Goal: Book appointment/travel/reservation

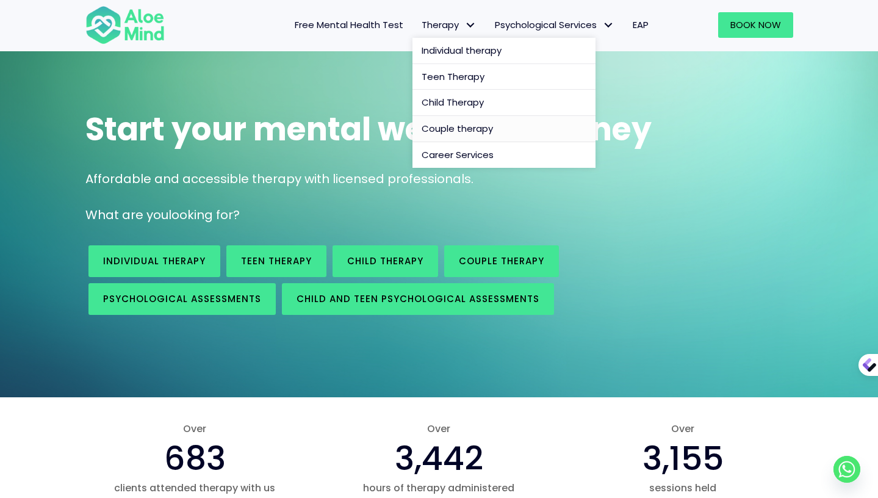
scroll to position [106, 0]
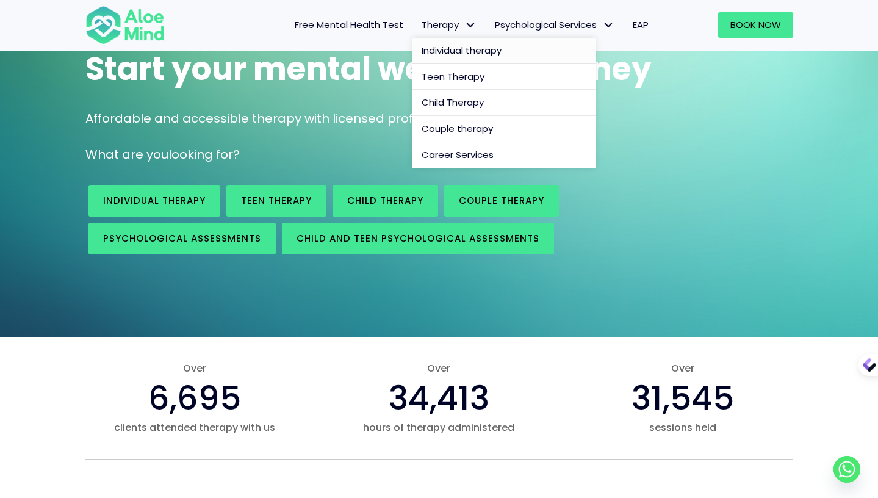
click at [468, 50] on span "Individual therapy" at bounding box center [461, 50] width 80 height 13
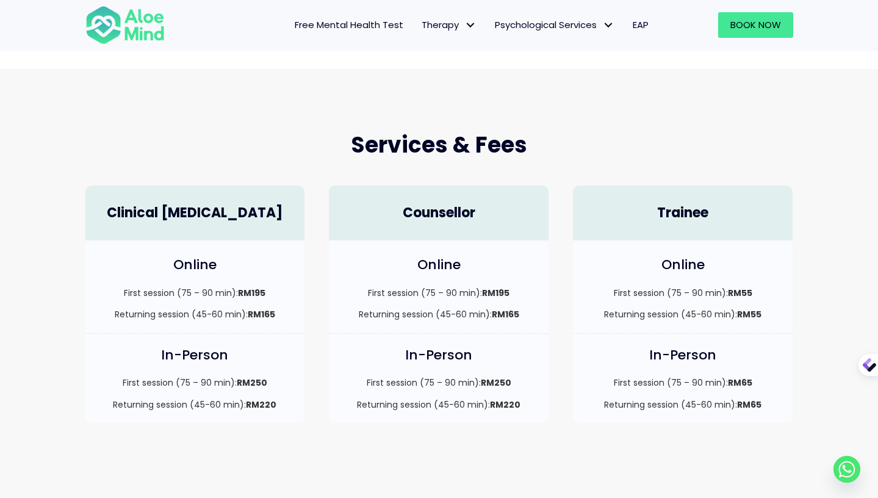
scroll to position [159, 0]
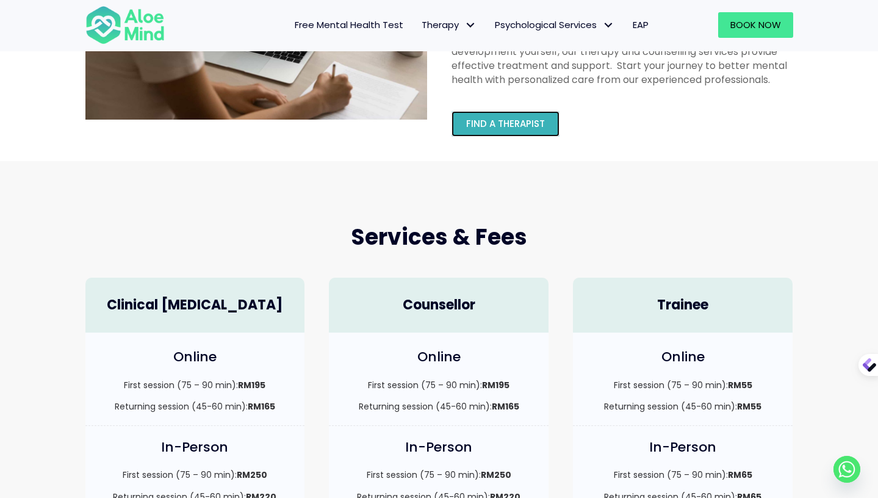
click at [471, 120] on span "Find a therapist" at bounding box center [505, 123] width 79 height 13
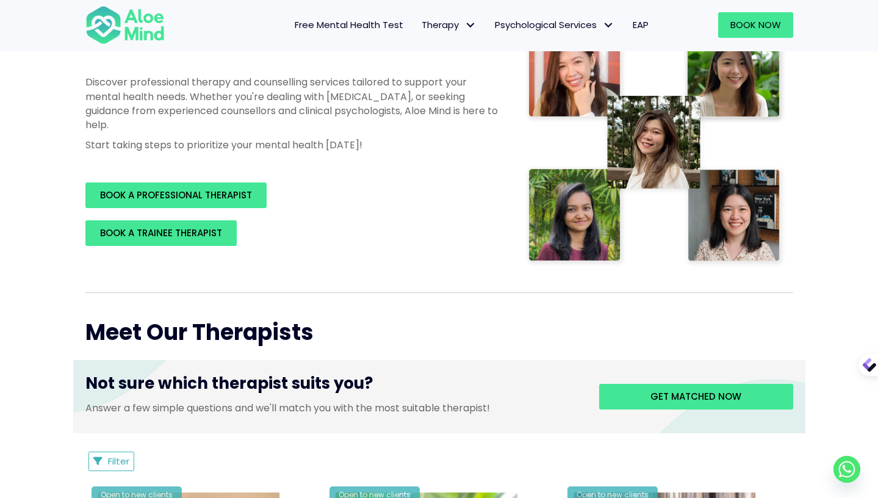
scroll to position [227, 0]
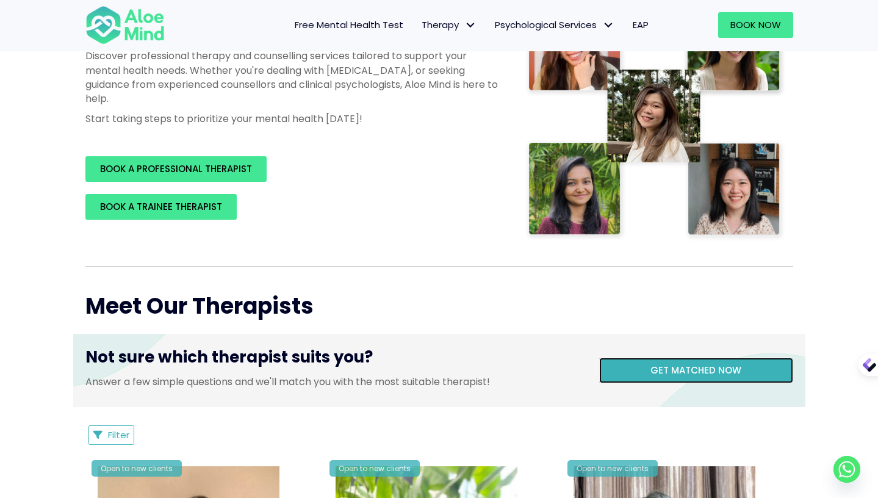
click at [676, 370] on span "Get matched now" at bounding box center [695, 370] width 91 height 13
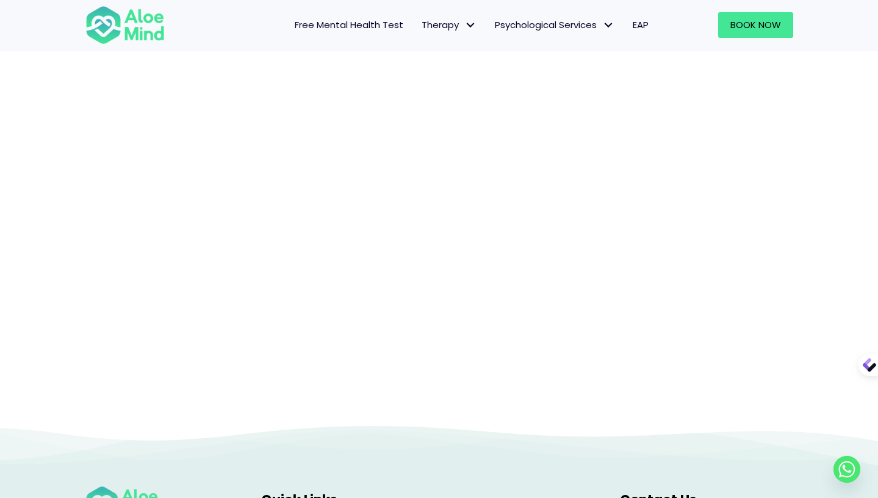
scroll to position [126, 0]
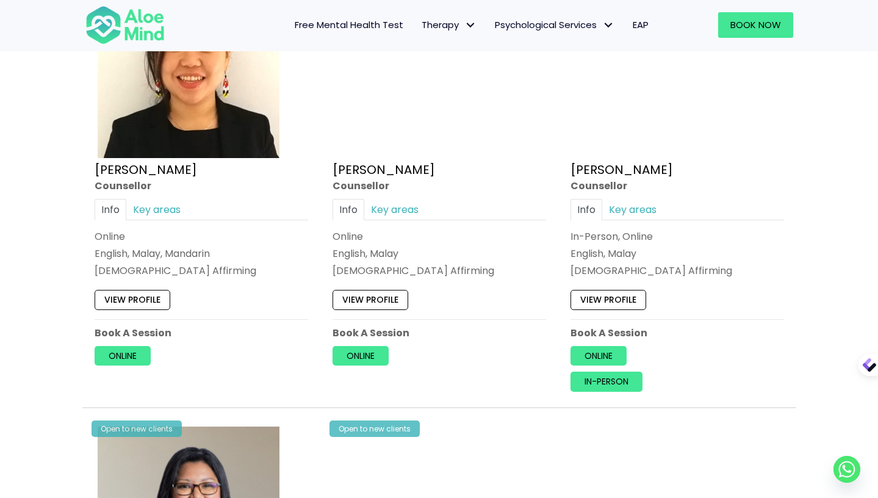
scroll to position [1148, 0]
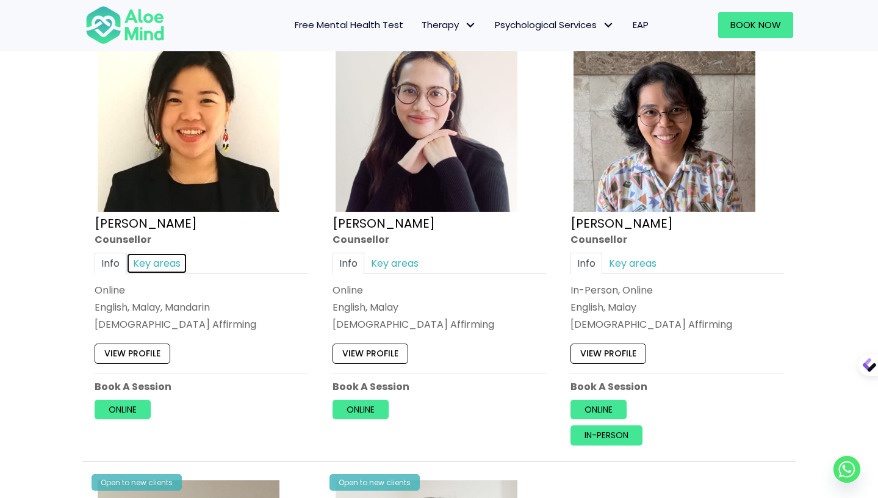
click at [159, 264] on link "Key areas" at bounding box center [156, 263] width 61 height 21
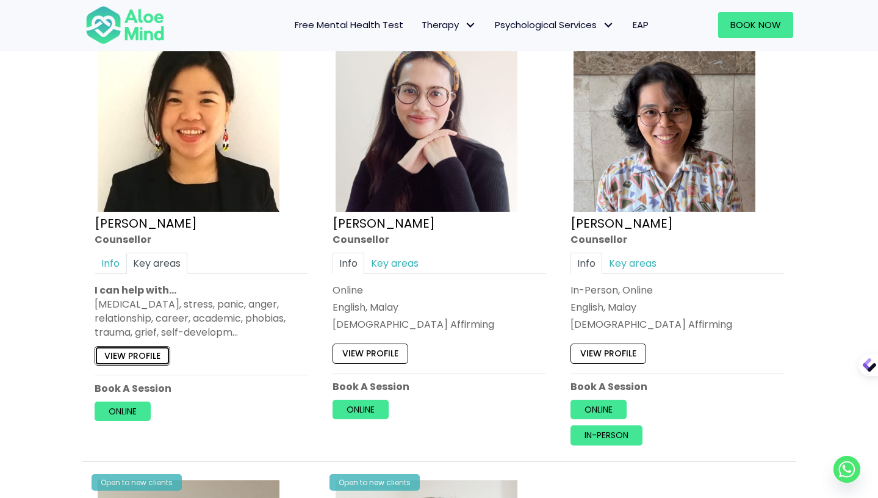
click at [164, 356] on link "View profile" at bounding box center [133, 356] width 76 height 20
click at [367, 357] on link "View profile" at bounding box center [370, 353] width 76 height 20
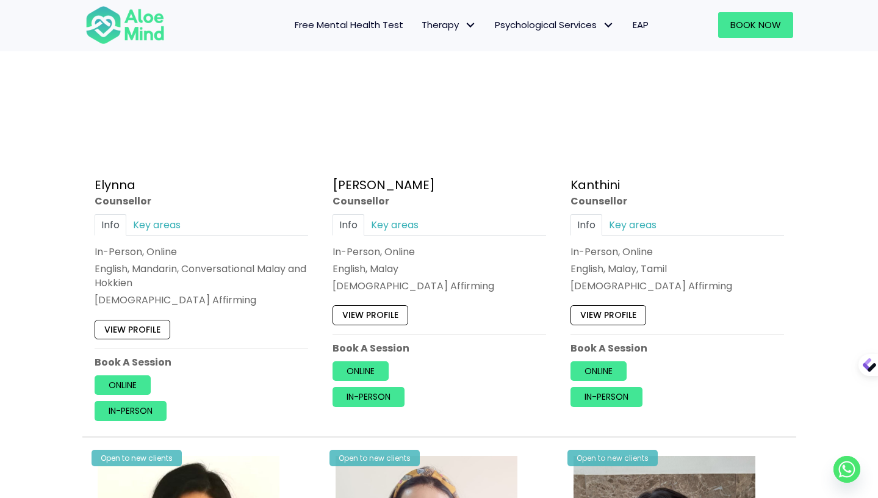
scroll to position [658, 0]
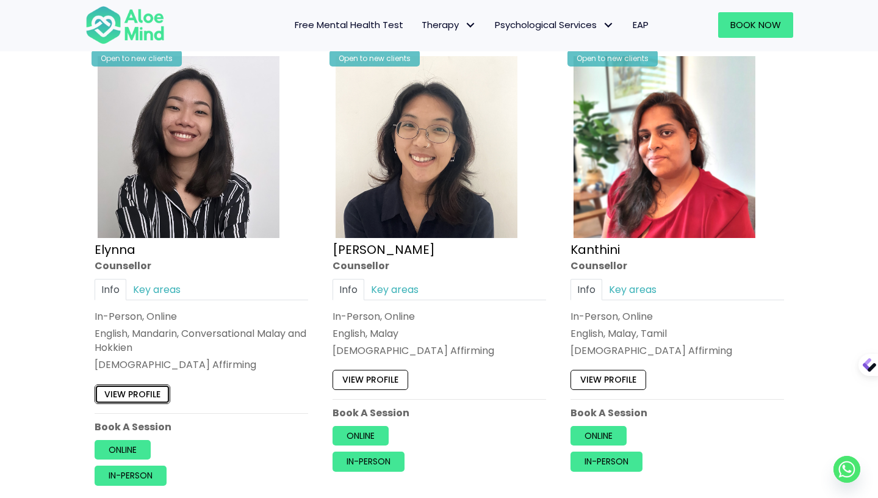
click at [109, 395] on link "View profile" at bounding box center [133, 394] width 76 height 20
click at [385, 377] on link "View profile" at bounding box center [370, 380] width 76 height 20
click at [597, 253] on link "Kanthini" at bounding box center [594, 249] width 49 height 17
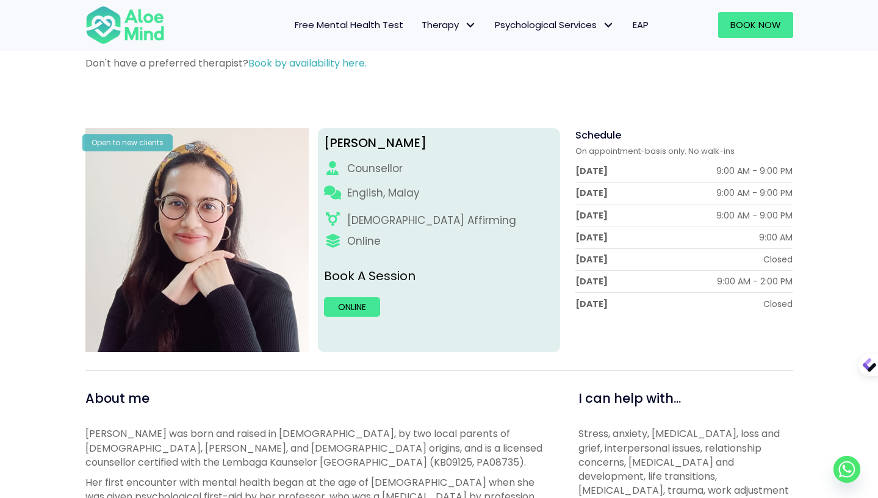
scroll to position [93, 0]
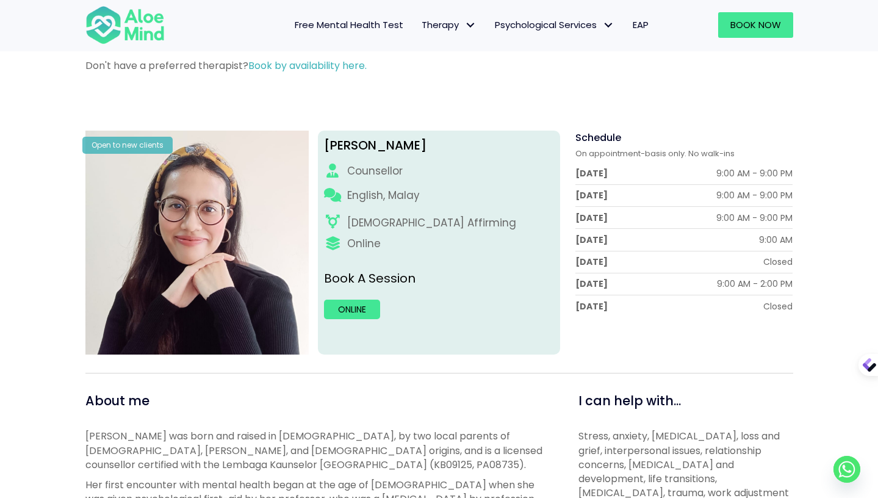
click at [356, 25] on span "Free Mental Health Test" at bounding box center [349, 24] width 109 height 13
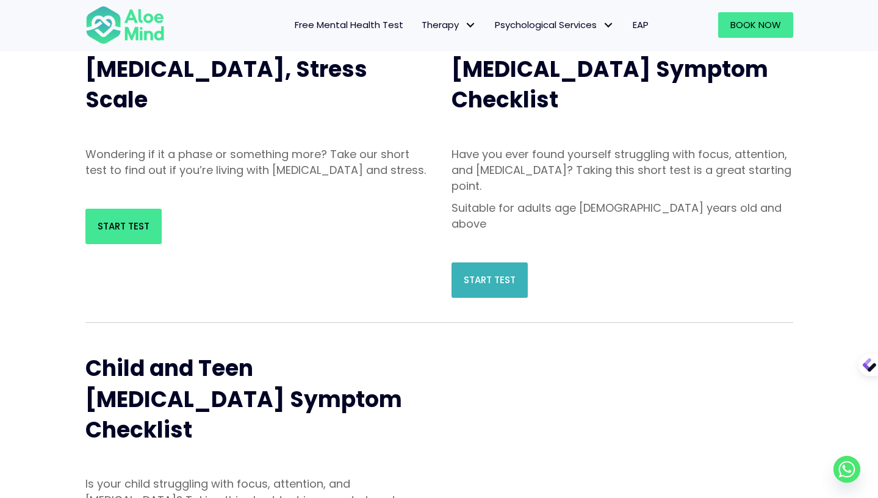
scroll to position [169, 0]
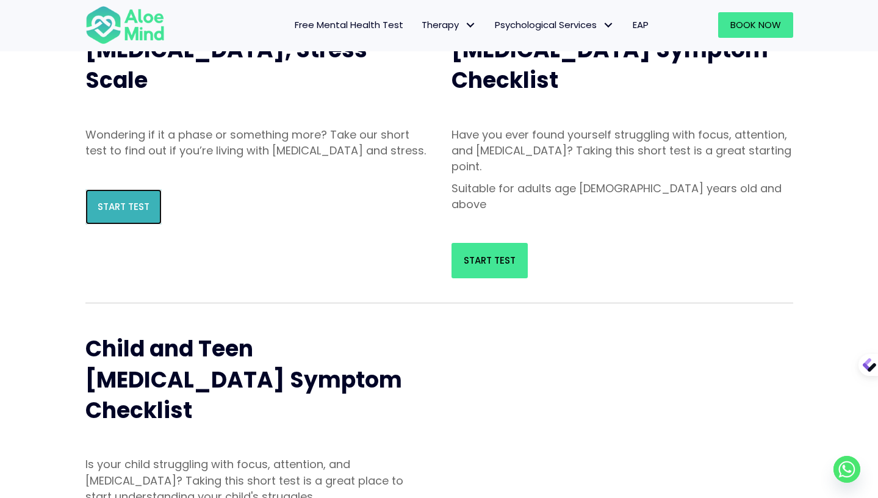
click at [114, 213] on span "Start Test" at bounding box center [124, 206] width 52 height 13
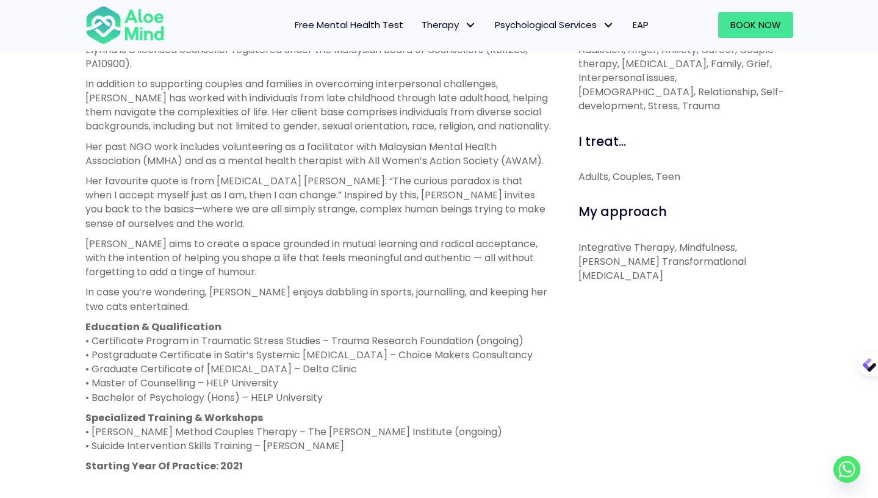
scroll to position [495, 0]
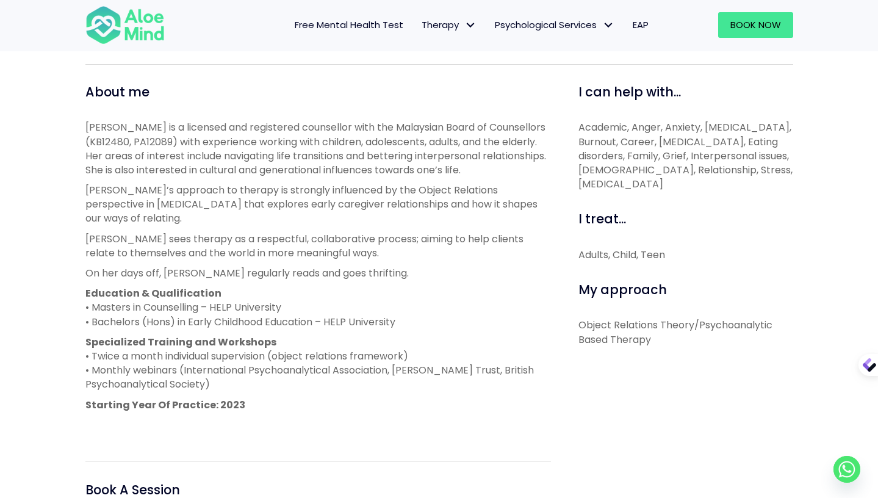
scroll to position [406, 0]
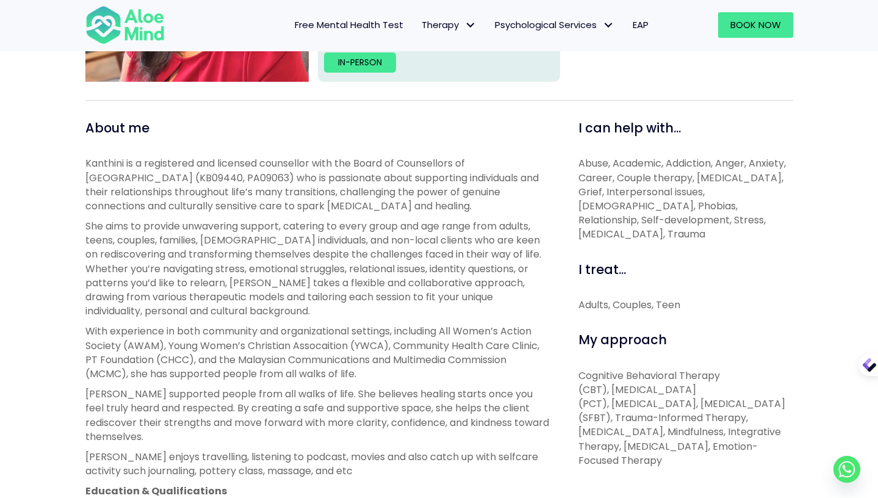
scroll to position [559, 0]
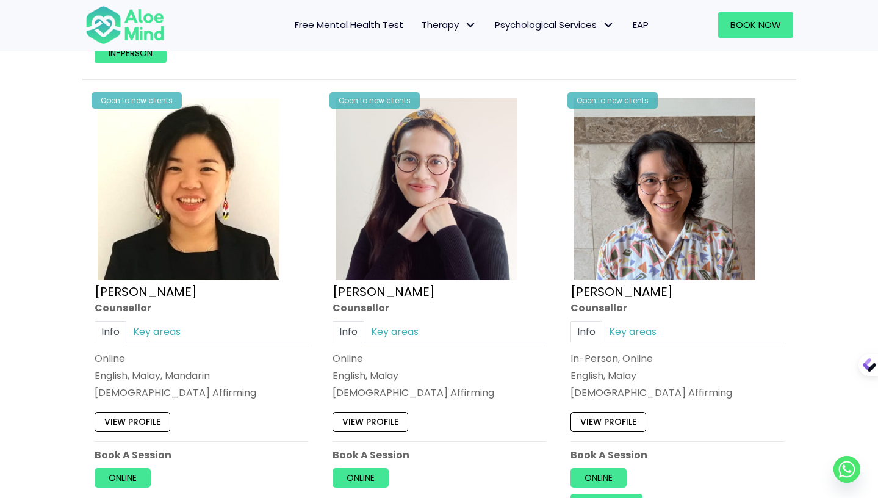
scroll to position [989, 0]
